Goal: Task Accomplishment & Management: Use online tool/utility

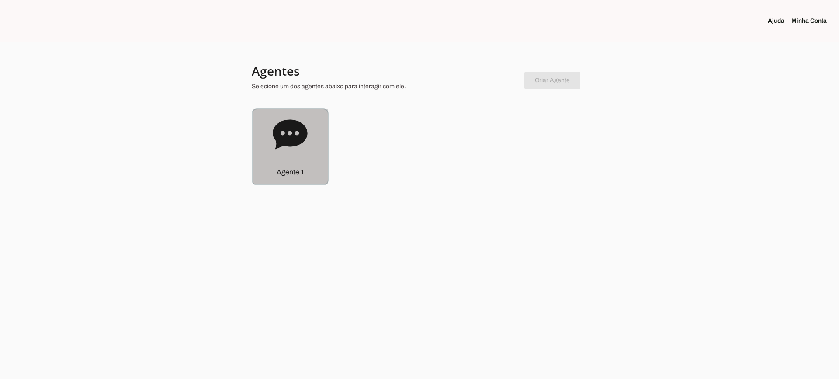
click at [314, 174] on div "Agente 1" at bounding box center [290, 172] width 75 height 25
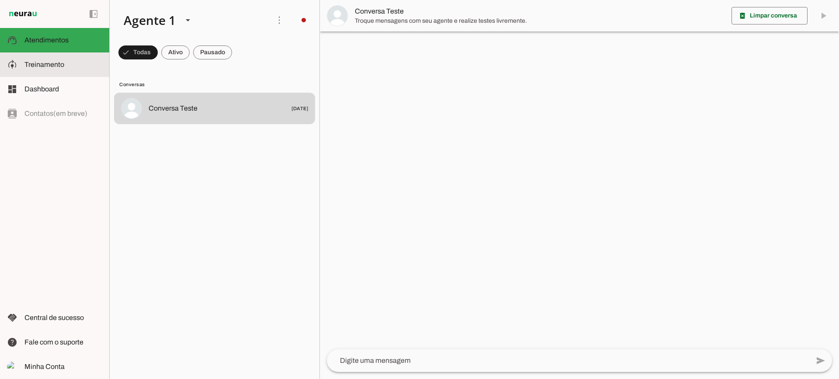
click at [71, 68] on slot at bounding box center [63, 64] width 78 height 10
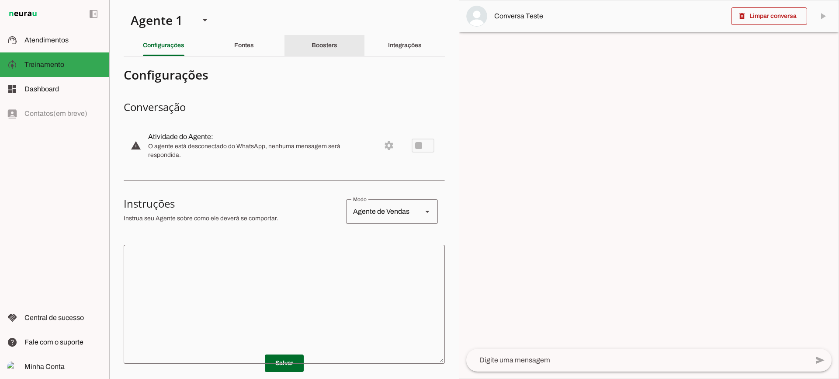
click at [327, 55] on div "Boosters" at bounding box center [325, 45] width 26 height 21
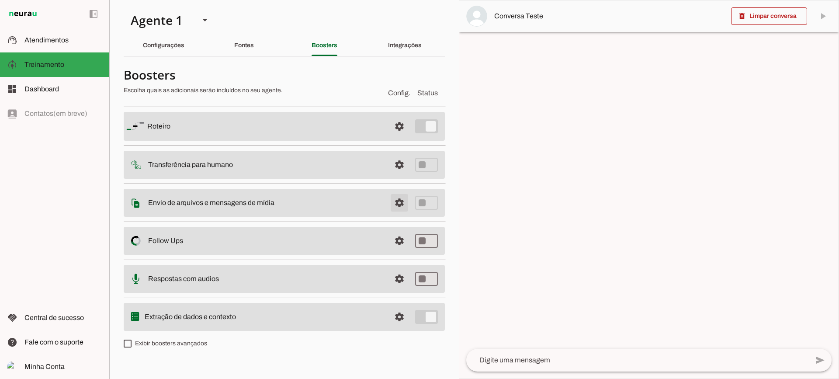
click at [396, 137] on span at bounding box center [399, 126] width 21 height 21
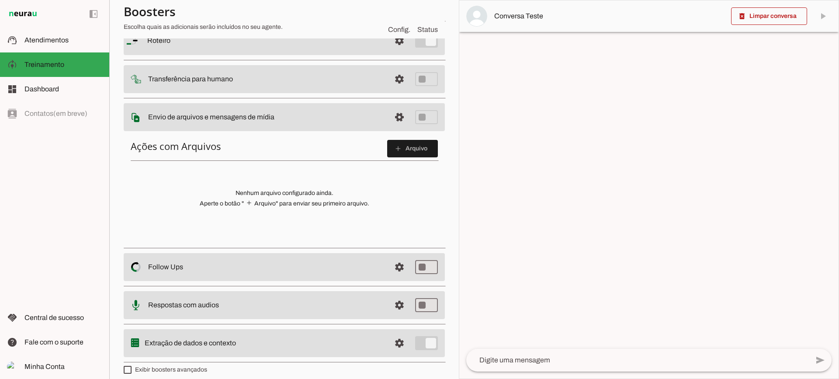
scroll to position [87, 0]
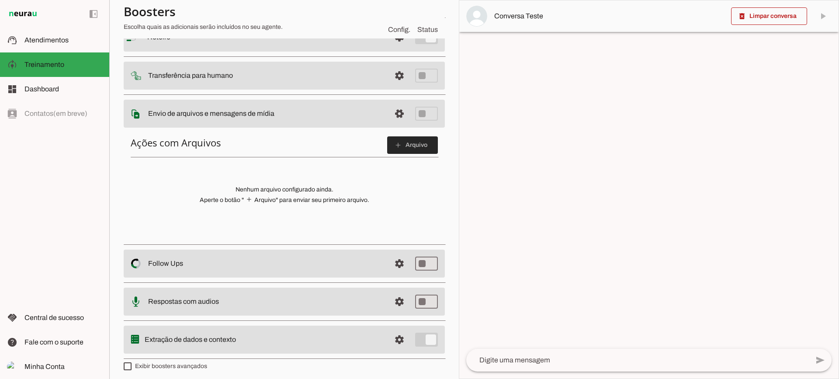
click at [392, 154] on span at bounding box center [412, 145] width 51 height 21
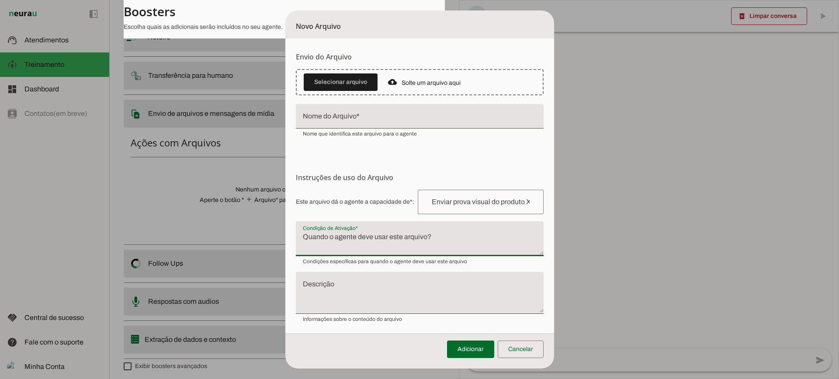
click at [371, 239] on textarea "Condição de Ativação" at bounding box center [420, 242] width 248 height 21
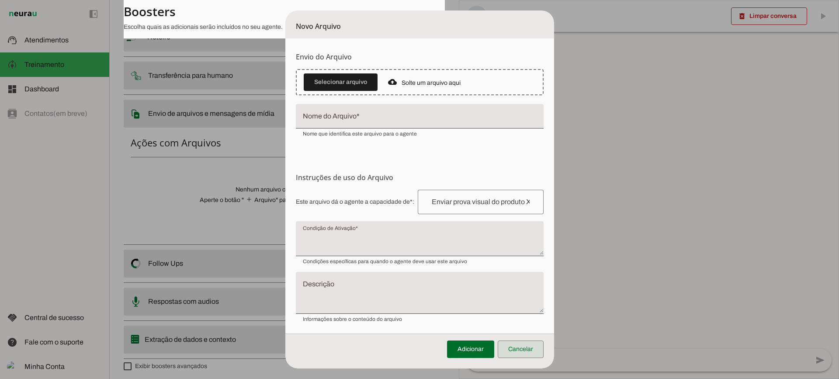
click at [528, 352] on span at bounding box center [521, 349] width 46 height 21
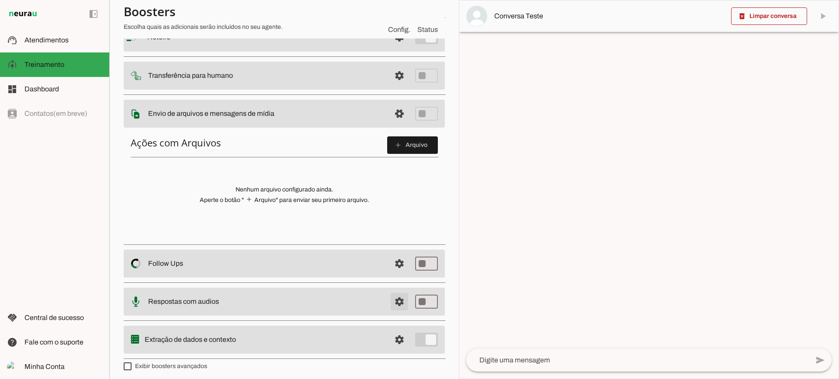
click at [391, 48] on span at bounding box center [399, 37] width 21 height 21
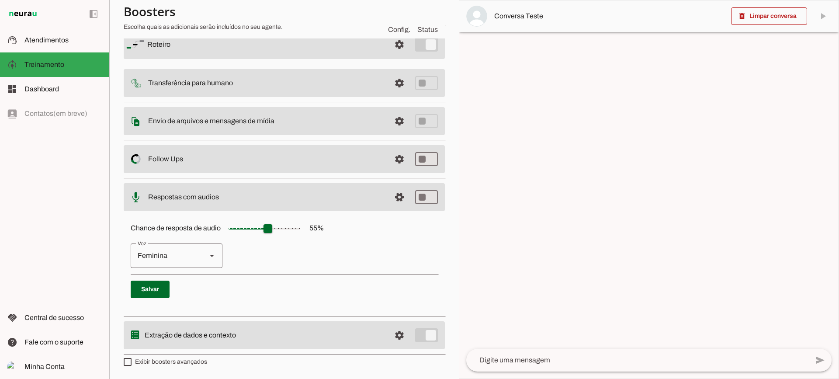
scroll to position [80, 0]
click at [391, 55] on span at bounding box center [399, 44] width 21 height 21
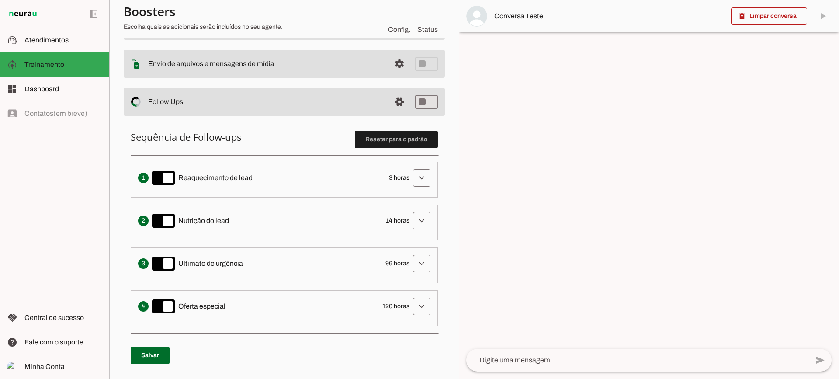
scroll to position [124, 0]
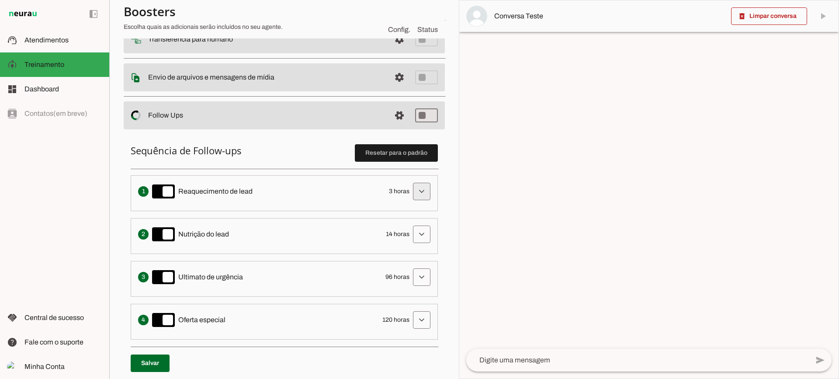
click at [422, 198] on span at bounding box center [421, 191] width 21 height 21
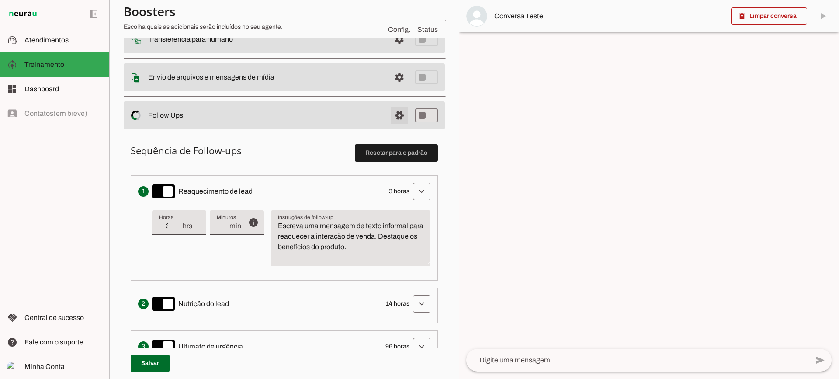
click at [389, 11] on span at bounding box center [399, 0] width 21 height 21
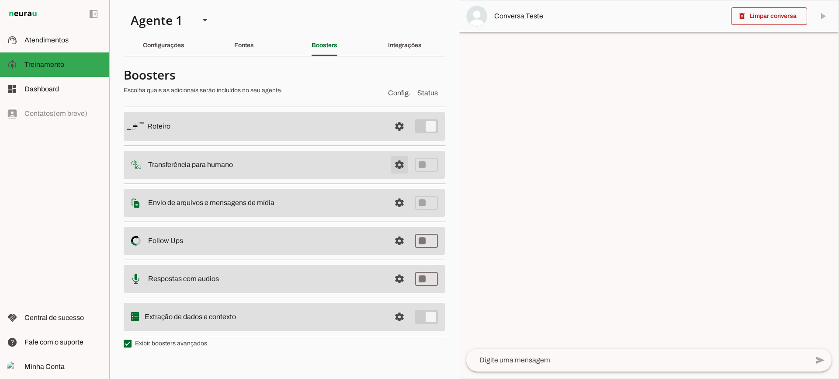
click at [398, 137] on span at bounding box center [399, 126] width 21 height 21
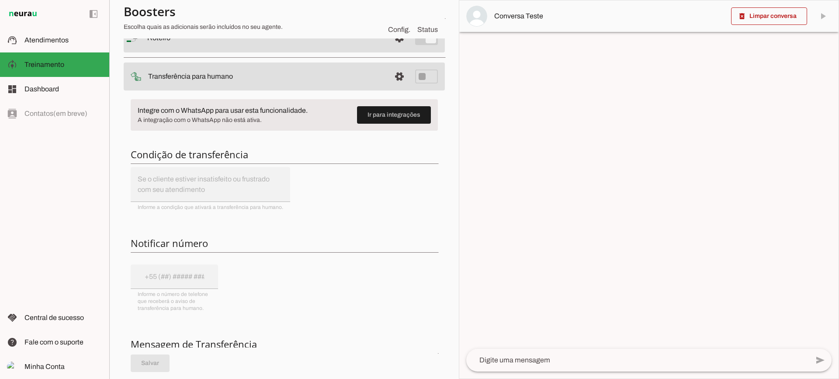
scroll to position [87, 0]
click at [206, 177] on div "Integre com o WhatsApp para usar esta funcionalidade. A integração com o WhatsA…" at bounding box center [284, 272] width 321 height 362
click at [159, 265] on div "Integre com o WhatsApp para usar esta funcionalidade. A integração com o WhatsA…" at bounding box center [284, 272] width 321 height 362
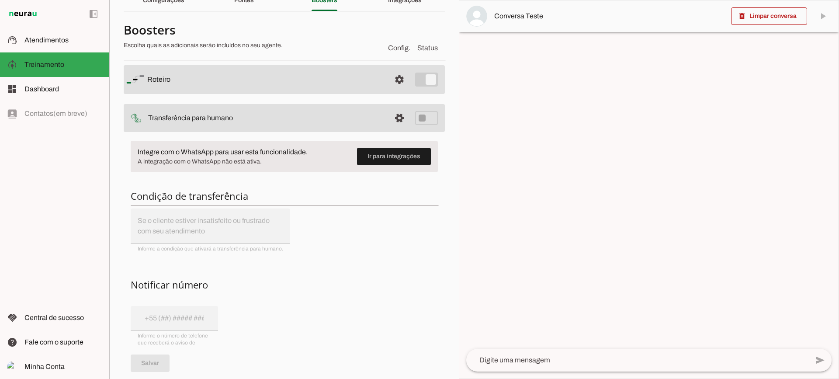
scroll to position [0, 0]
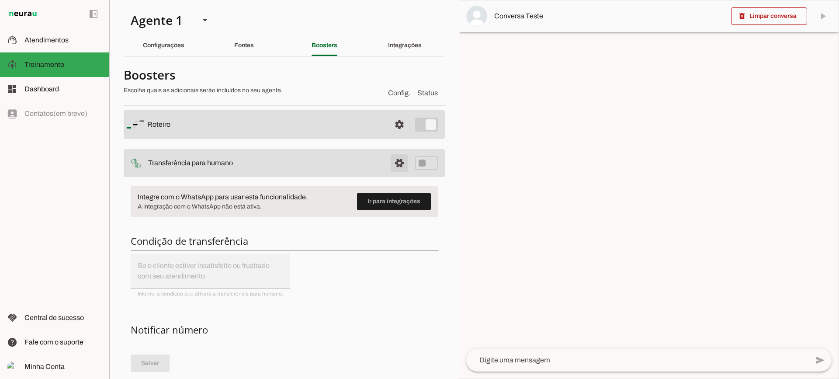
click at [392, 135] on span at bounding box center [399, 124] width 21 height 21
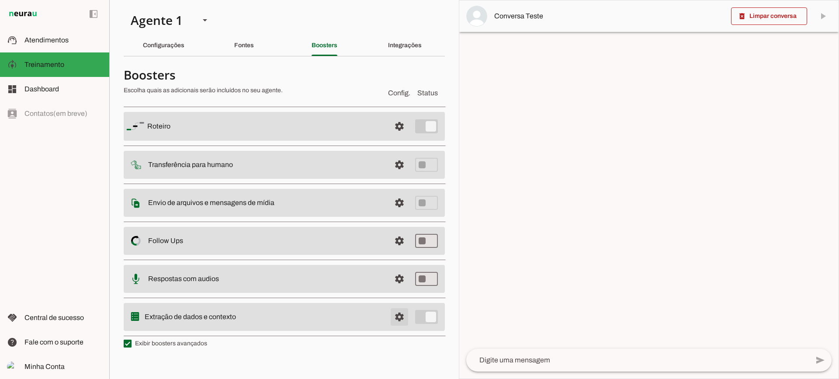
click at [400, 137] on span at bounding box center [399, 126] width 21 height 21
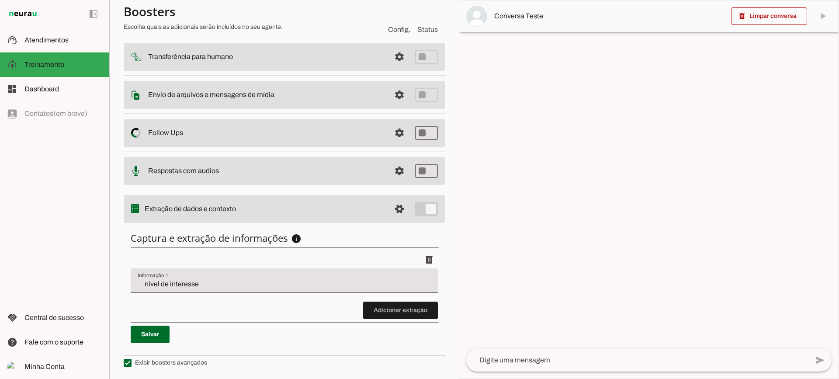
scroll to position [107, 0]
click at [399, 301] on span at bounding box center [400, 309] width 75 height 21
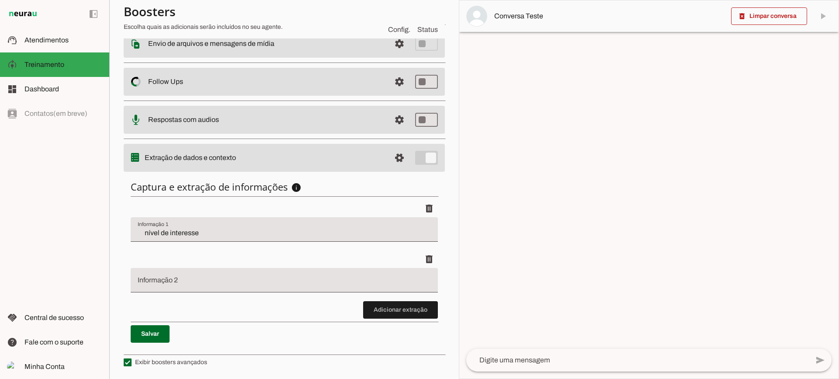
scroll to position [158, 0]
click at [394, 310] on span at bounding box center [400, 309] width 75 height 21
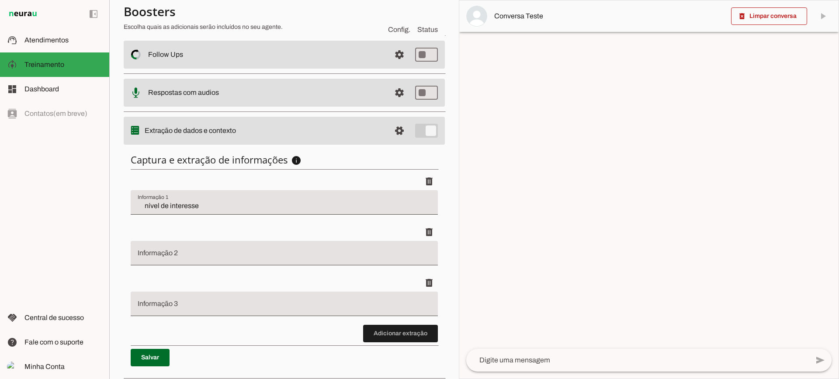
scroll to position [209, 0]
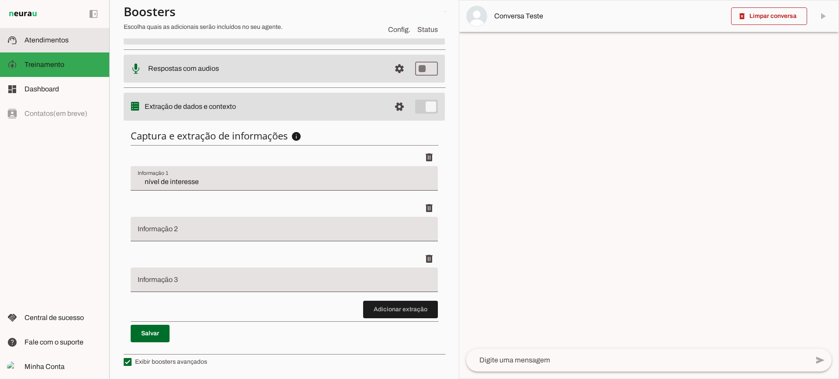
click at [76, 45] on md-item "support_agent Atendimentos Atendimentos" at bounding box center [54, 40] width 109 height 24
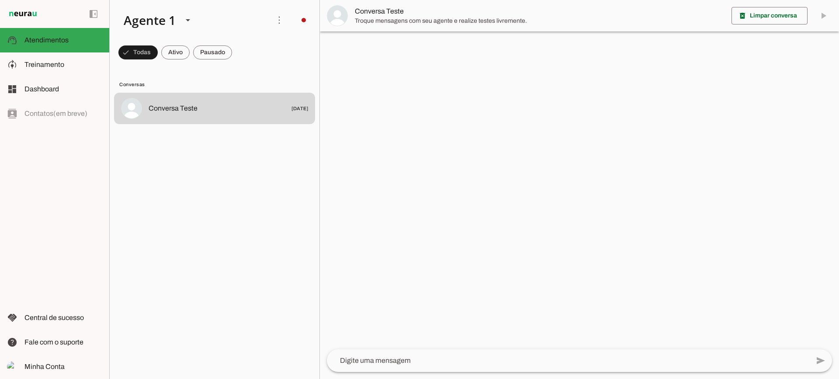
click at [340, 11] on img at bounding box center [337, 15] width 21 height 21
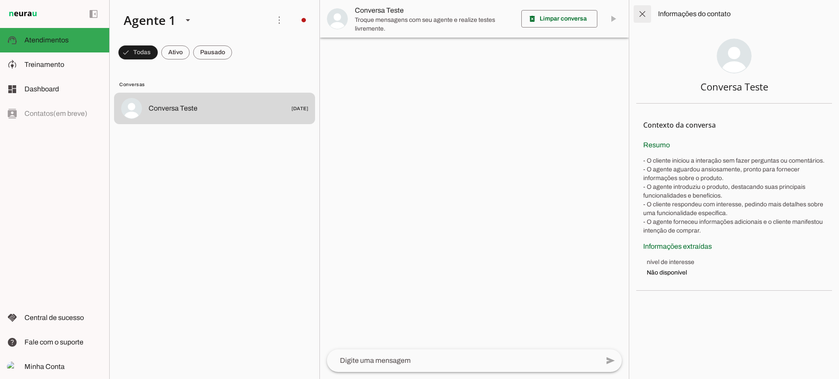
click at [643, 15] on span at bounding box center [642, 13] width 21 height 21
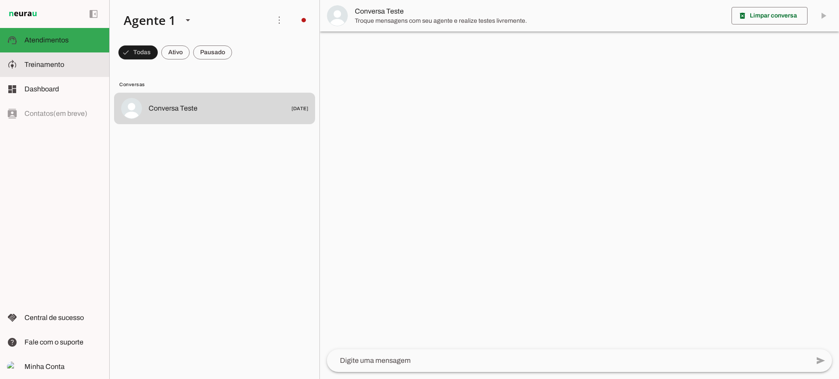
click at [34, 56] on md-item "model_training Treinamento Treinamento" at bounding box center [54, 64] width 109 height 24
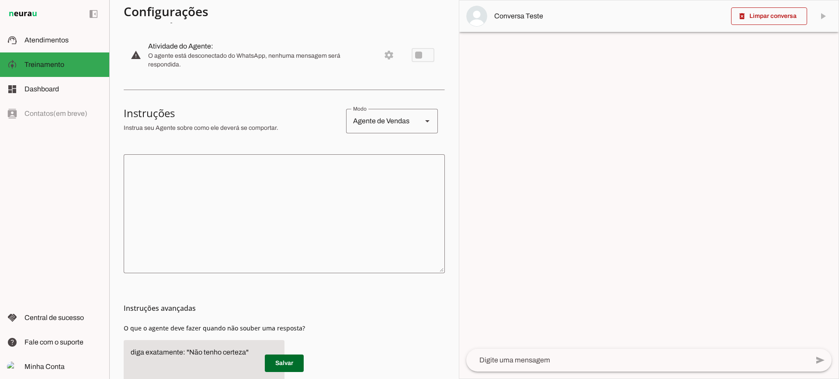
scroll to position [12, 0]
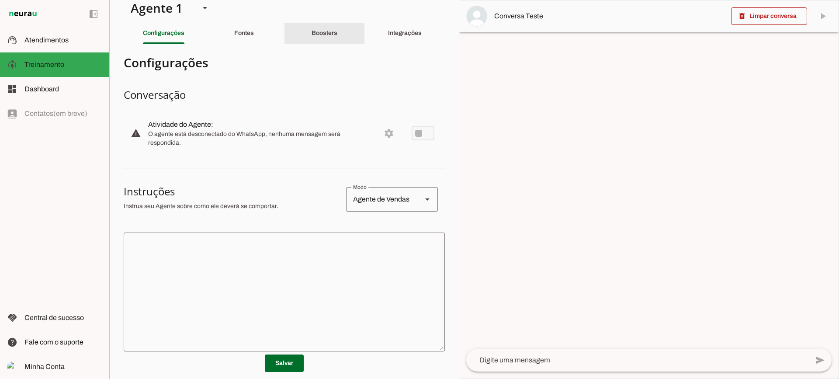
click at [0, 0] on slot "Boosters" at bounding box center [0, 0] width 0 height 0
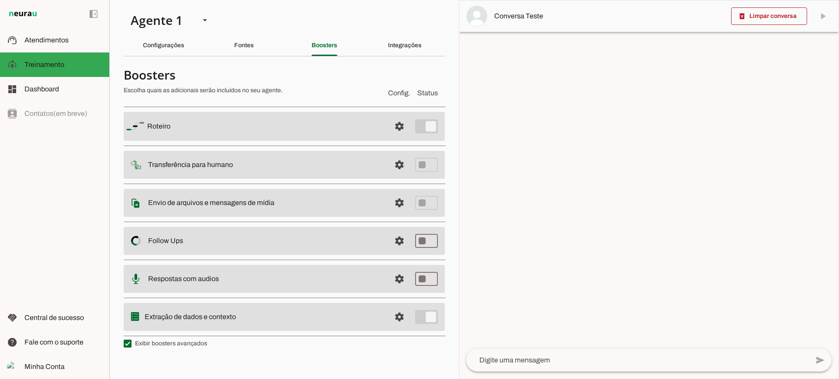
drag, startPoint x: 412, startPoint y: 137, endPoint x: 403, endPoint y: 131, distance: 11.0
click at [412, 137] on md-item "settings [GEOGRAPHIC_DATA]" at bounding box center [284, 126] width 321 height 29
click at [401, 130] on span at bounding box center [399, 126] width 21 height 21
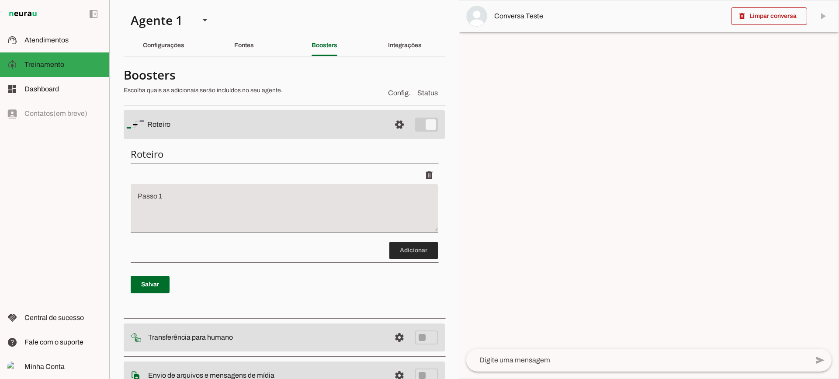
click at [408, 253] on span at bounding box center [414, 250] width 49 height 21
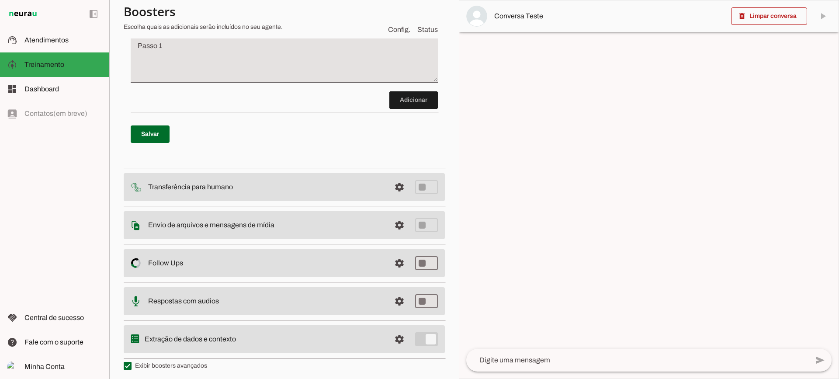
scroll to position [154, 0]
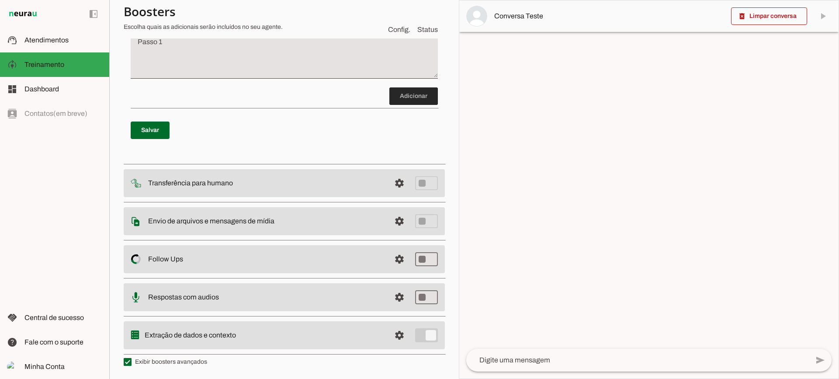
click at [403, 96] on span at bounding box center [414, 96] width 49 height 21
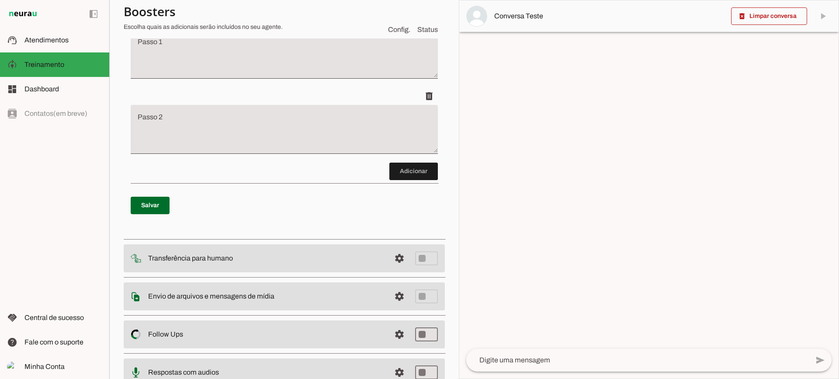
click at [393, 177] on span at bounding box center [414, 171] width 49 height 21
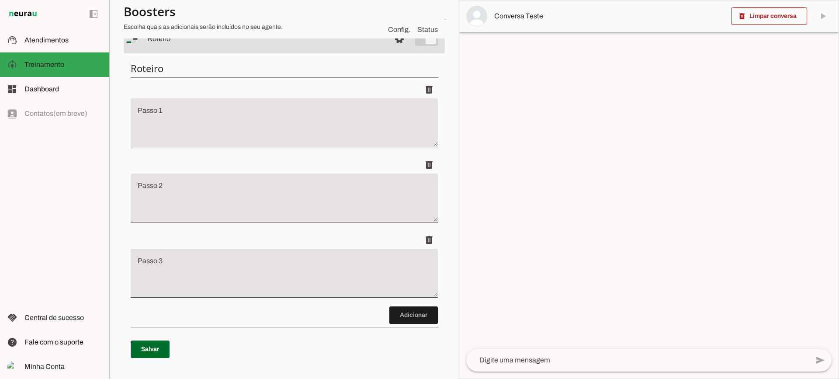
scroll to position [11, 0]
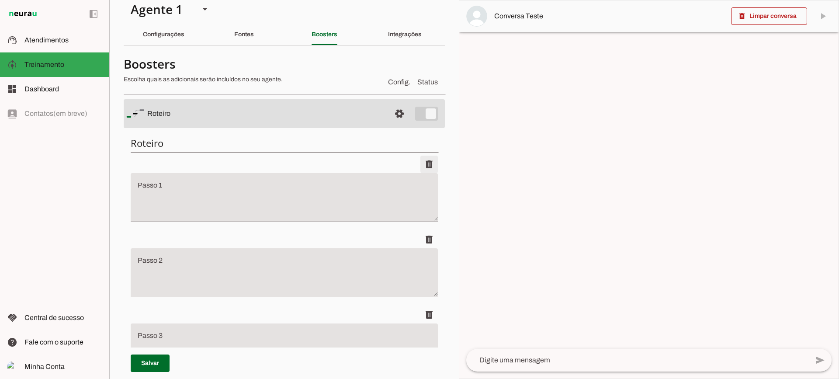
click at [429, 163] on span at bounding box center [429, 164] width 21 height 21
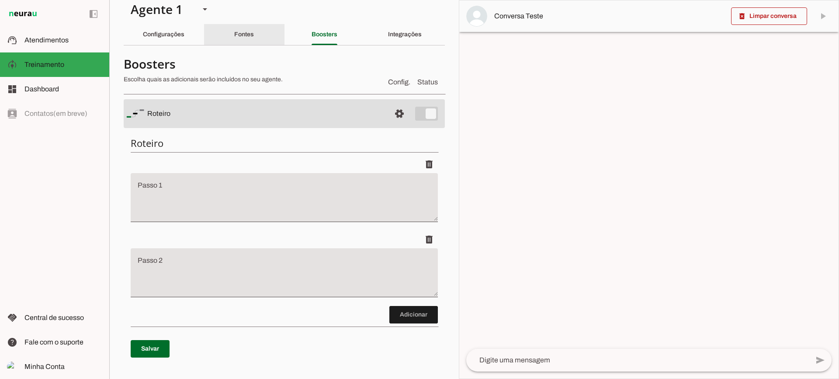
click at [253, 35] on div "Fontes" at bounding box center [244, 34] width 20 height 21
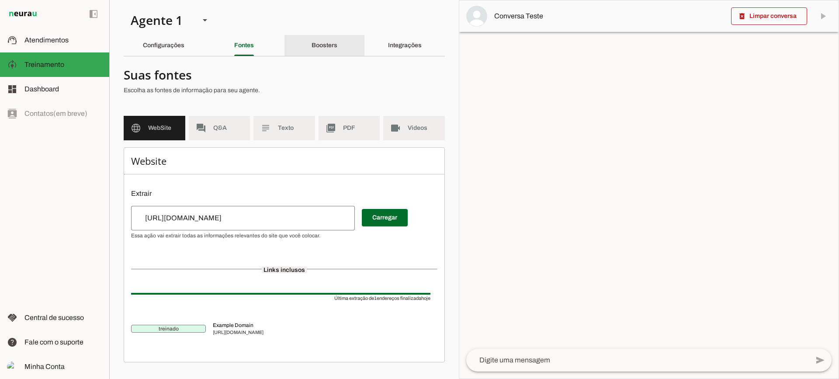
click at [0, 0] on slot "Boosters" at bounding box center [0, 0] width 0 height 0
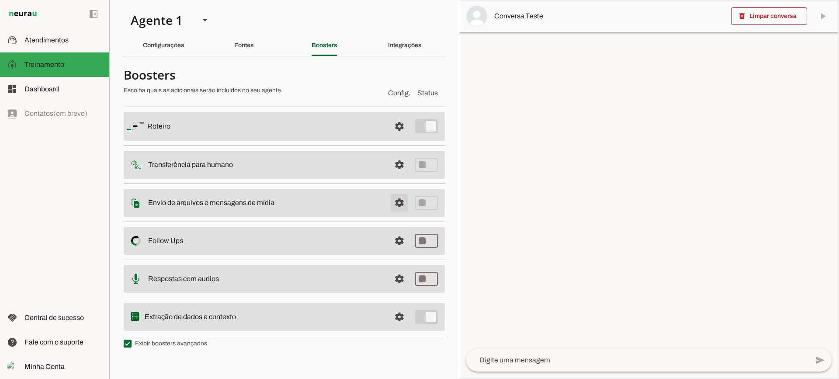
click at [396, 137] on span at bounding box center [399, 126] width 21 height 21
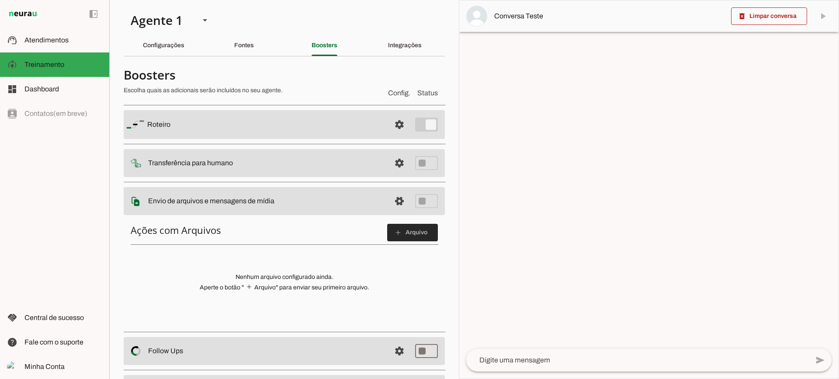
click at [422, 223] on span at bounding box center [412, 232] width 51 height 21
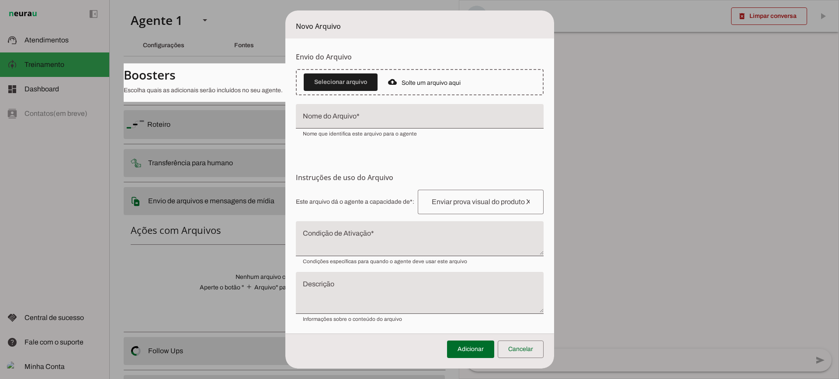
click at [360, 110] on div at bounding box center [420, 116] width 248 height 24
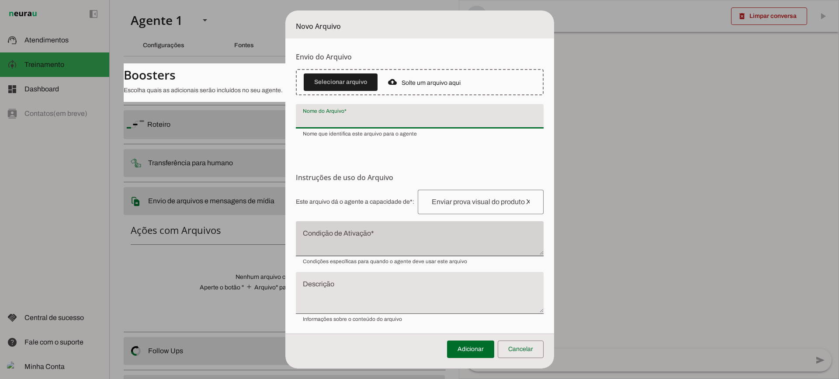
click at [358, 223] on div at bounding box center [420, 238] width 248 height 35
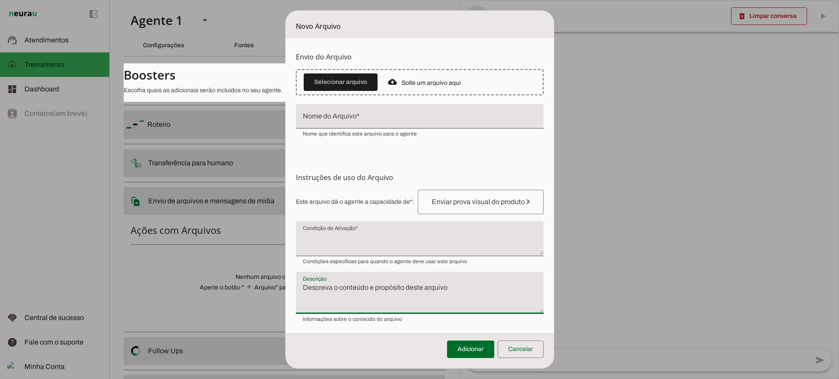
click at [372, 302] on textarea "Descrição" at bounding box center [420, 296] width 248 height 28
click at [525, 345] on span at bounding box center [521, 349] width 46 height 21
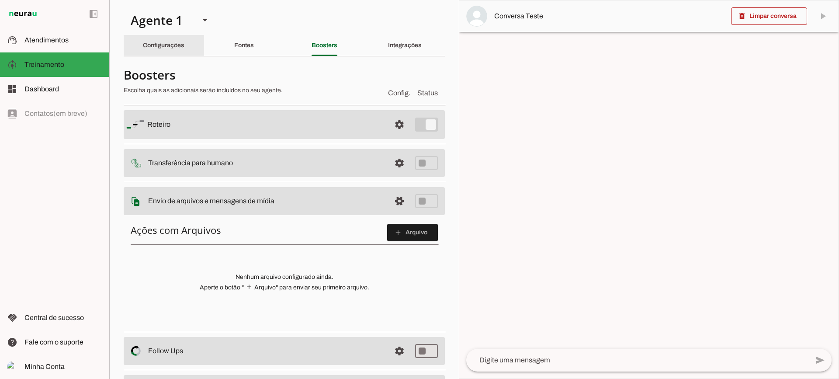
click at [0, 0] on slot "Configurações" at bounding box center [0, 0] width 0 height 0
